Goal: Information Seeking & Learning: Learn about a topic

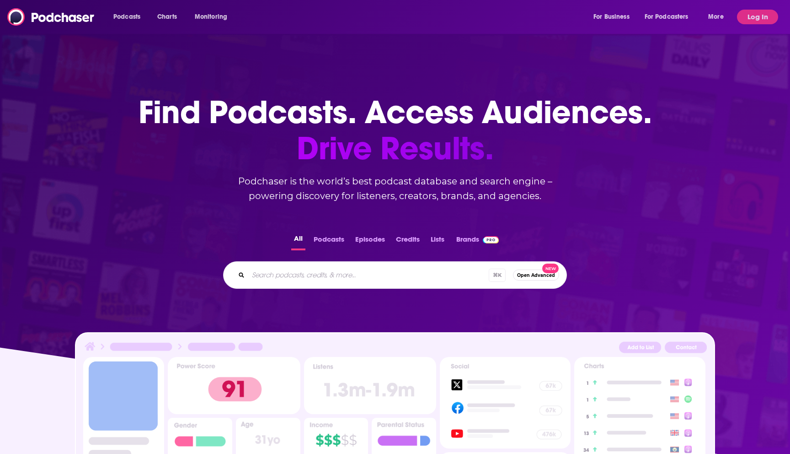
click at [297, 272] on input "Search podcasts, credits, & more..." at bounding box center [368, 274] width 241 height 15
type input "dugout discusisons"
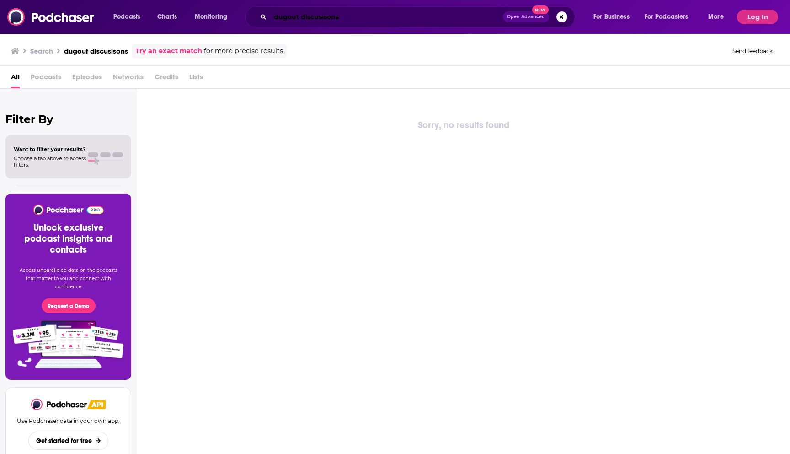
click at [354, 17] on input "dugout discusisons" at bounding box center [386, 17] width 233 height 15
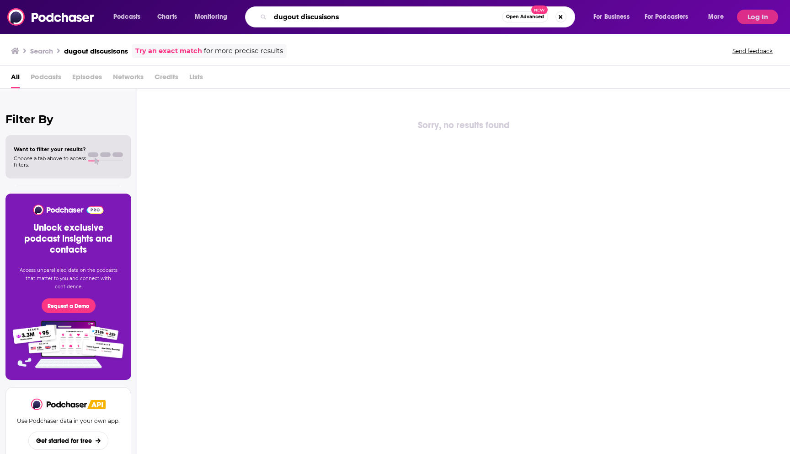
click at [354, 17] on input "dugout discusisons" at bounding box center [386, 17] width 232 height 15
type input "dugout discussions"
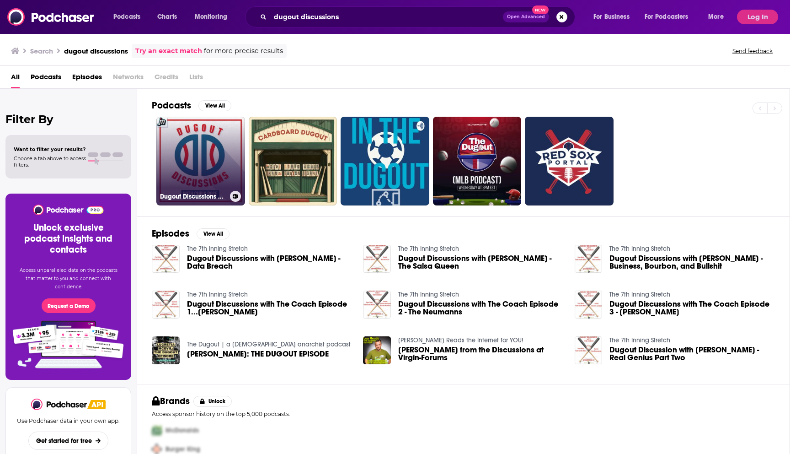
click at [203, 156] on link "Dugout Discussions with [PERSON_NAME]" at bounding box center [200, 161] width 89 height 89
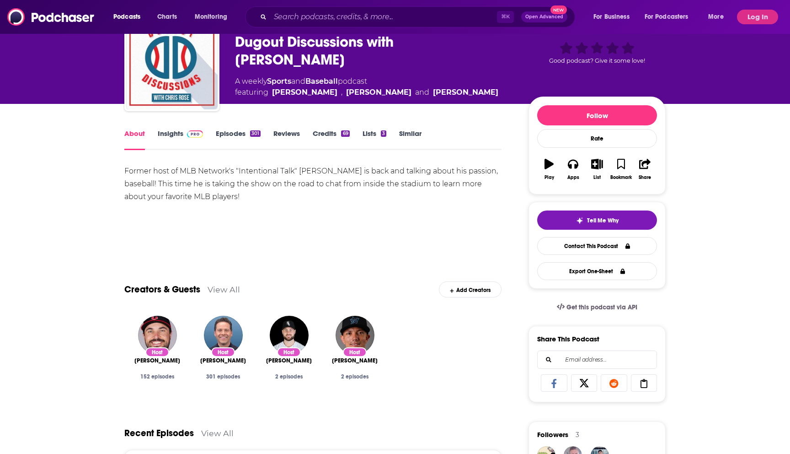
scroll to position [43, 0]
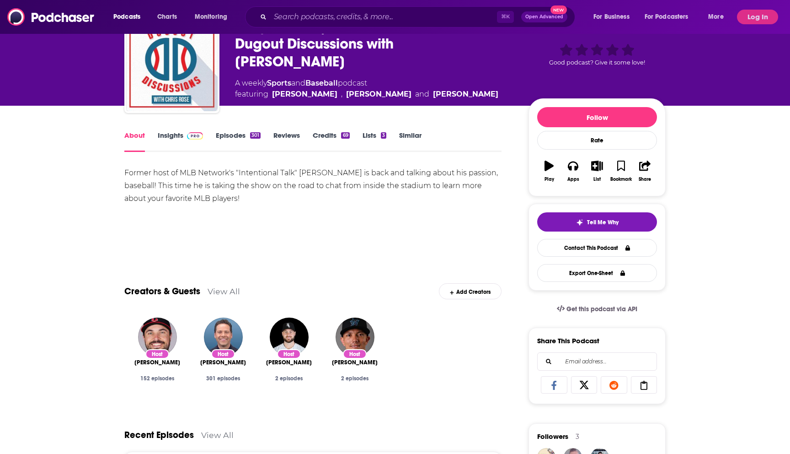
click at [226, 134] on link "Episodes 301" at bounding box center [238, 141] width 45 height 21
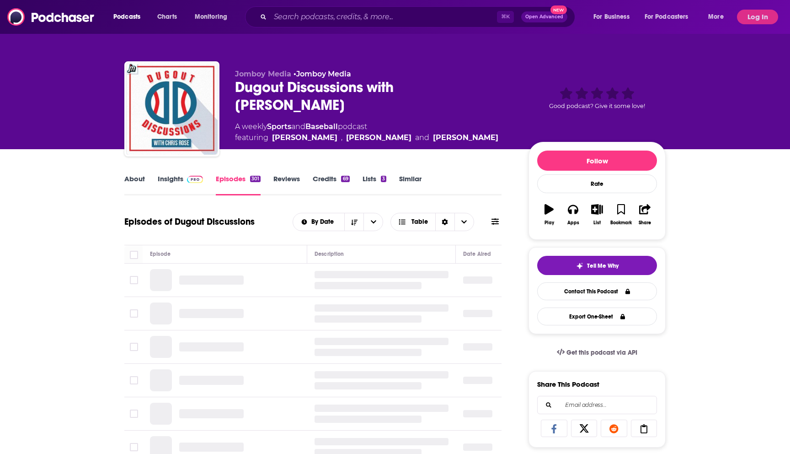
click at [185, 174] on span at bounding box center [193, 178] width 20 height 9
